Goal: Use online tool/utility: Utilize a website feature to perform a specific function

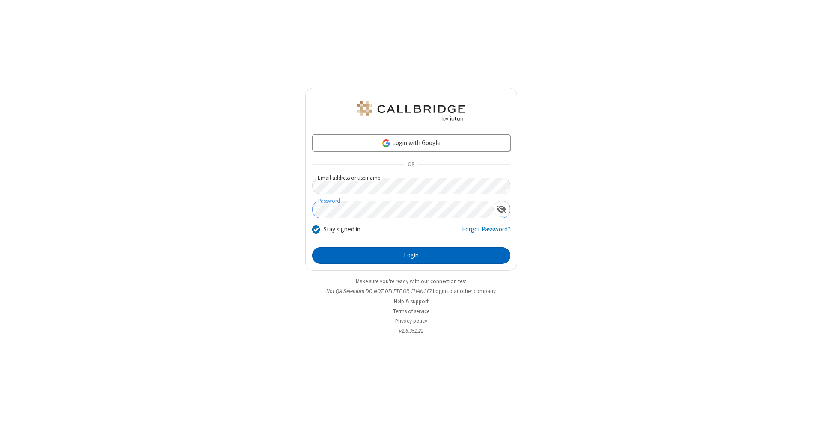
click at [411, 256] on button "Login" at bounding box center [411, 255] width 198 height 17
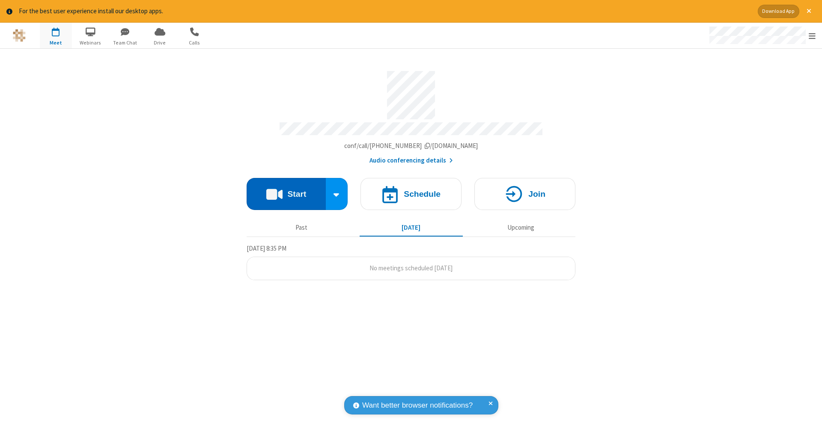
click at [286, 190] on button "Start" at bounding box center [286, 194] width 79 height 32
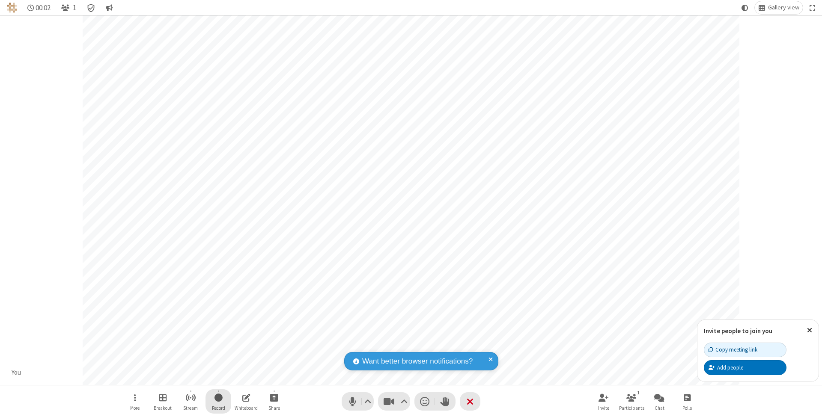
click at [218, 402] on span "Start recording" at bounding box center [218, 398] width 8 height 11
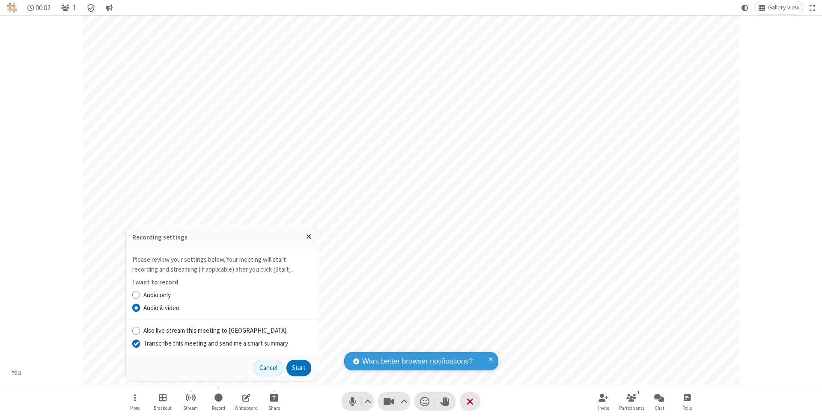
click at [136, 344] on input "Transcribe this meeting and send me a smart summary" at bounding box center [136, 343] width 8 height 9
click at [299, 368] on button "Start" at bounding box center [298, 368] width 25 height 17
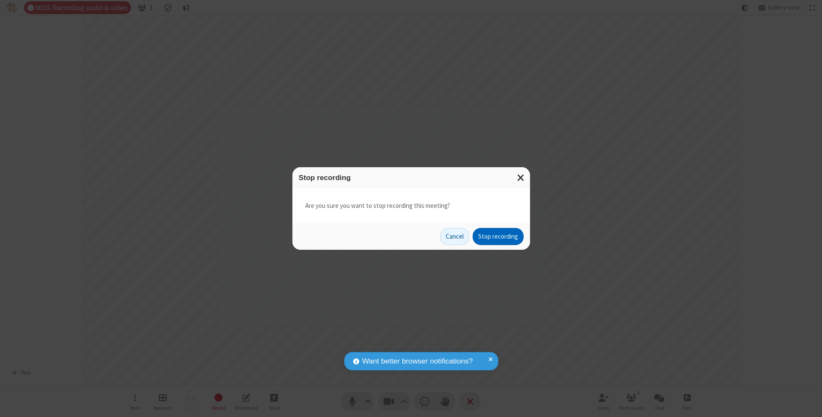
click at [498, 236] on button "Stop recording" at bounding box center [498, 236] width 51 height 17
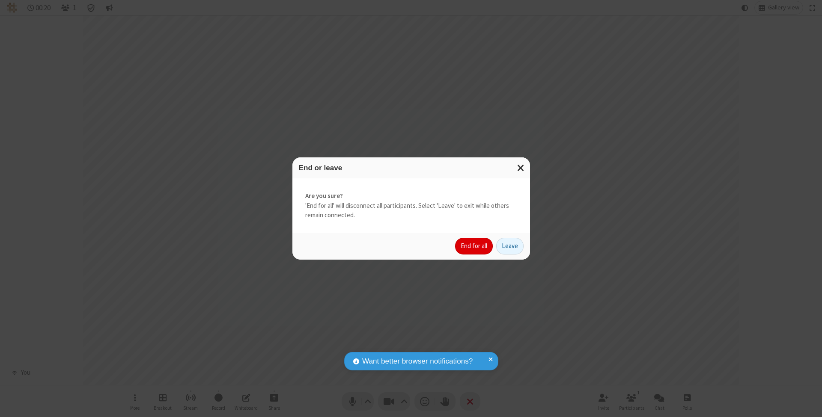
click at [474, 246] on button "End for all" at bounding box center [474, 246] width 38 height 17
